Goal: Task Accomplishment & Management: Complete application form

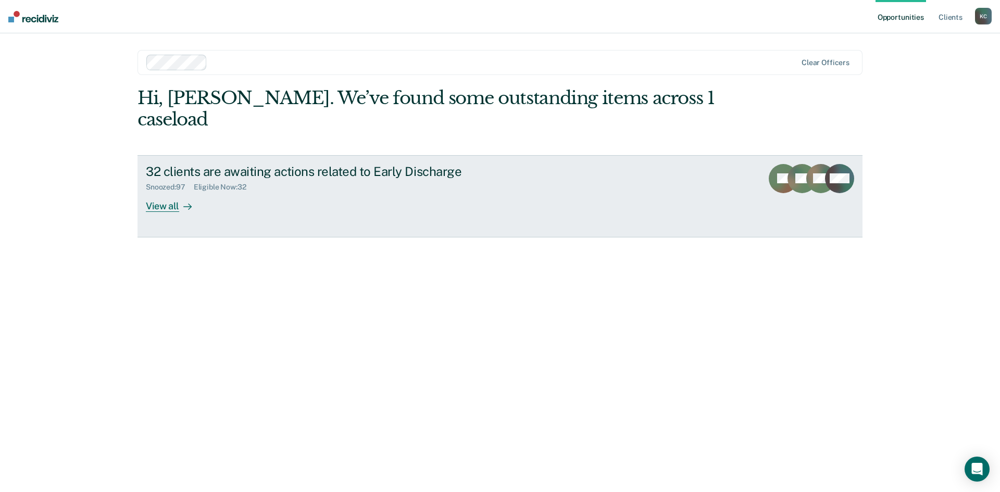
click at [173, 192] on div "View all" at bounding box center [175, 202] width 58 height 20
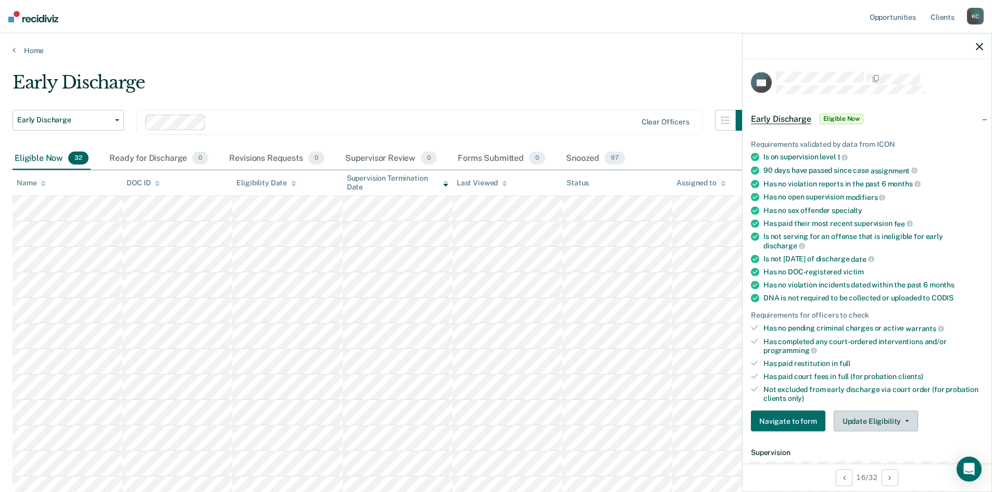
click at [905, 420] on icon "button" at bounding box center [907, 421] width 4 height 2
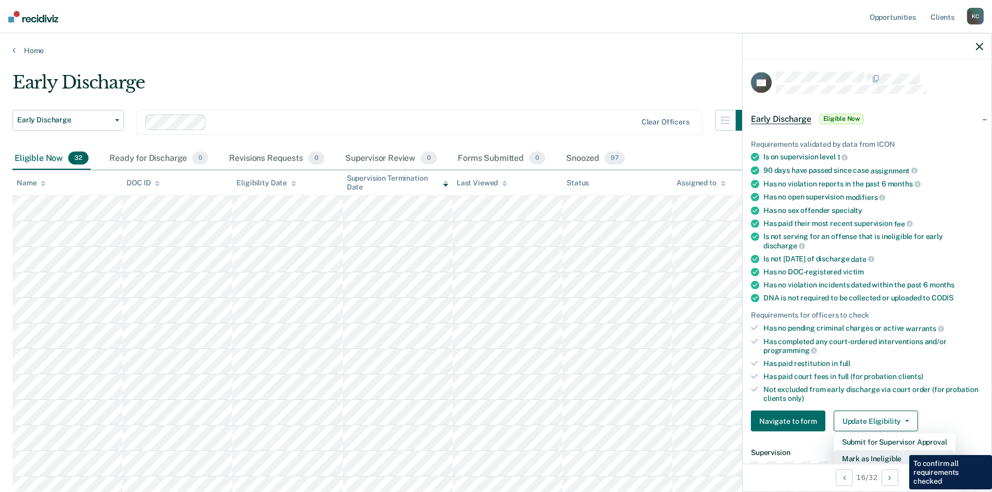
scroll to position [3, 0]
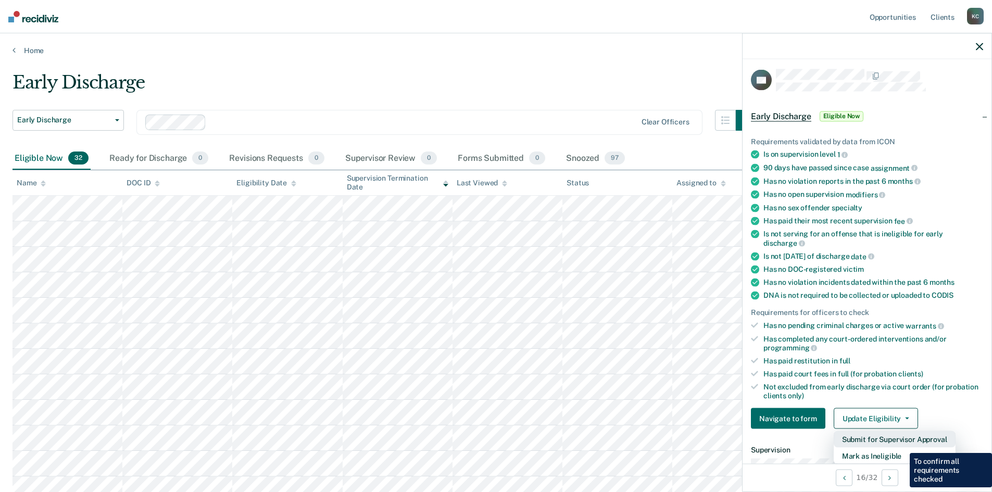
click at [902, 445] on button "Submit for Supervisor Approval" at bounding box center [895, 439] width 122 height 17
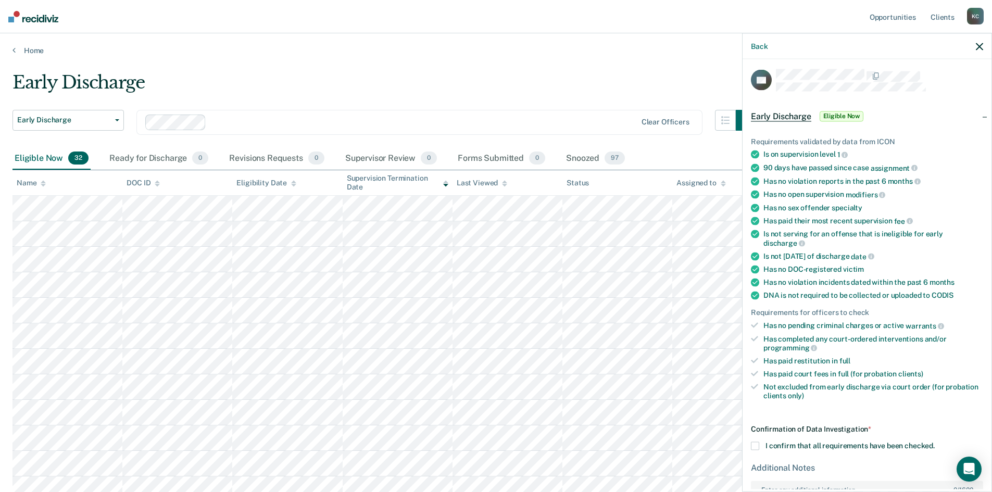
scroll to position [96, 0]
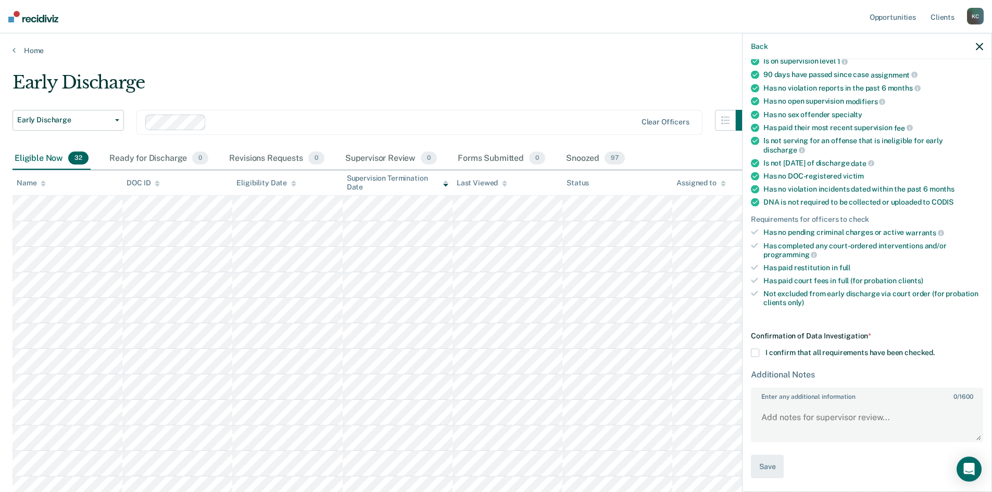
click at [757, 350] on span at bounding box center [755, 353] width 8 height 8
click at [935, 349] on input "I confirm that all requirements have been checked." at bounding box center [935, 349] width 0 height 0
click at [765, 459] on button "Save" at bounding box center [767, 466] width 33 height 23
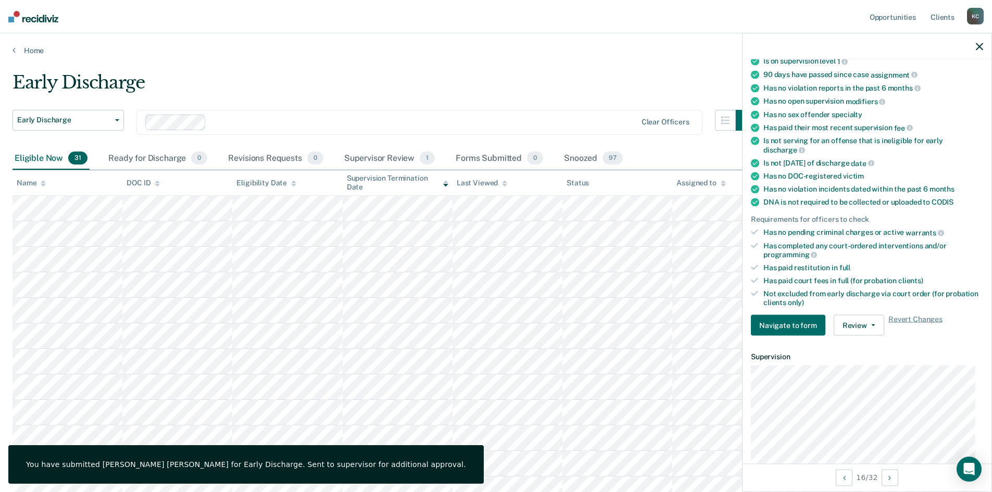
click at [387, 99] on div "Early Discharge" at bounding box center [384, 87] width 744 height 30
click at [445, 186] on icon at bounding box center [445, 183] width 5 height 7
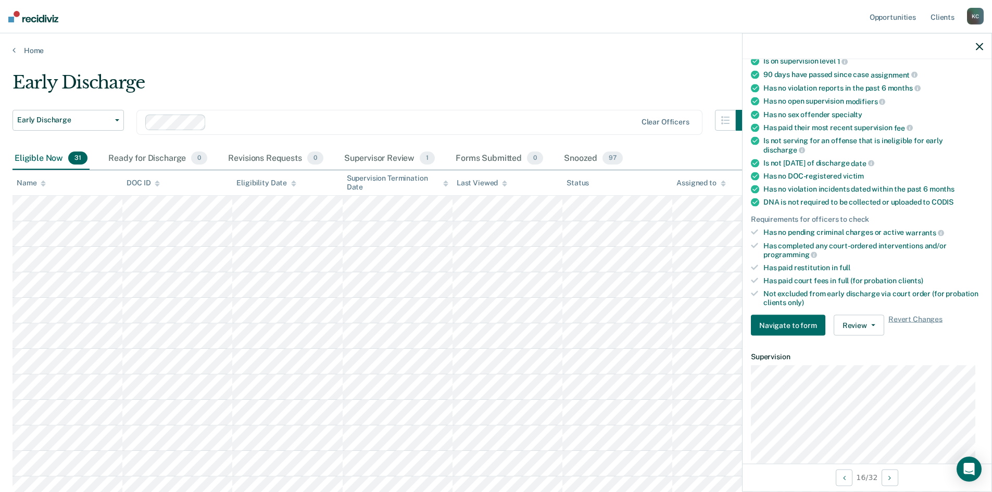
click at [442, 184] on div "Supervision Termination Date" at bounding box center [398, 183] width 102 height 18
